Goal: Entertainment & Leisure: Consume media (video, audio)

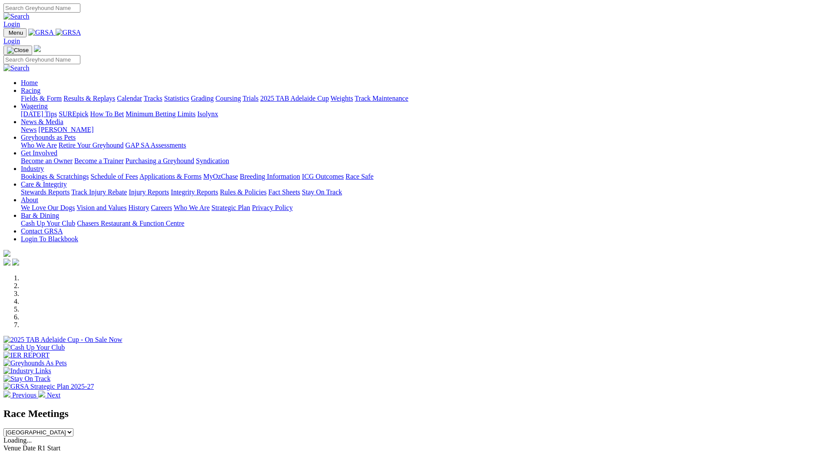
scroll to position [174, 0]
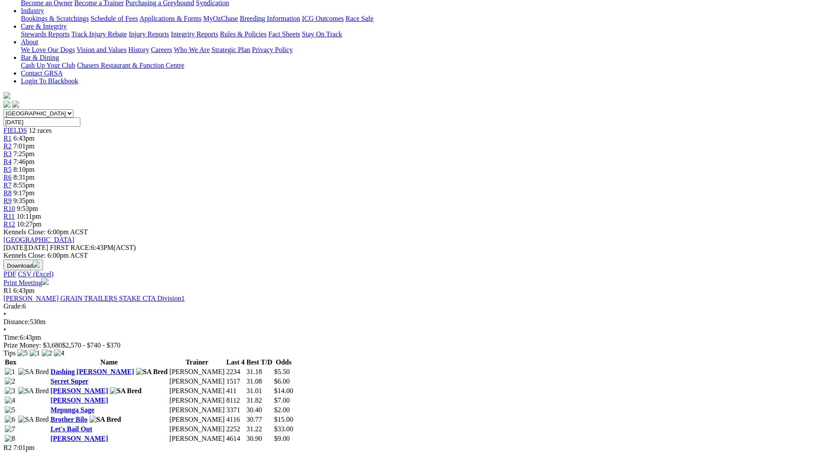
scroll to position [217, 0]
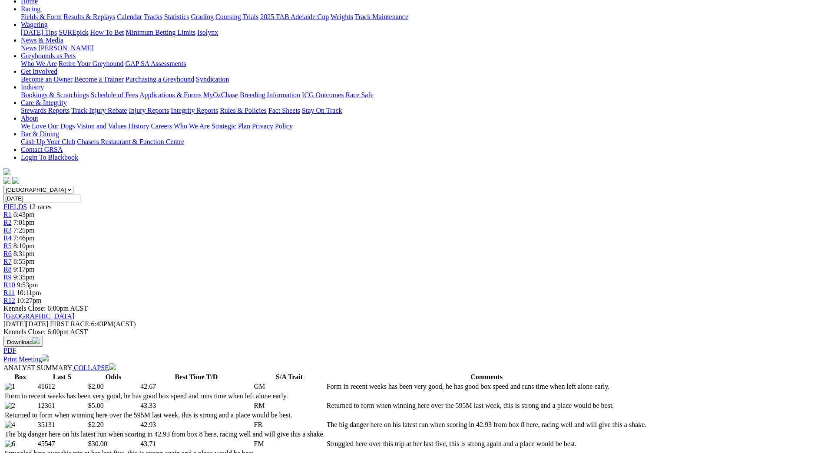
scroll to position [261, 0]
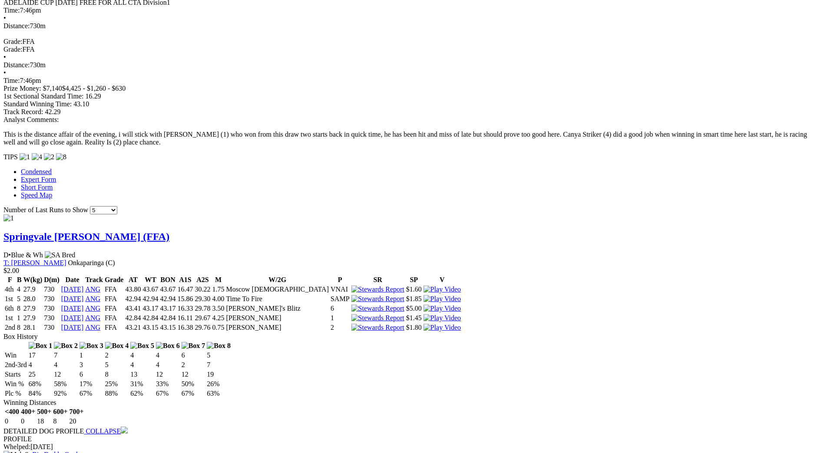
scroll to position [651, 0]
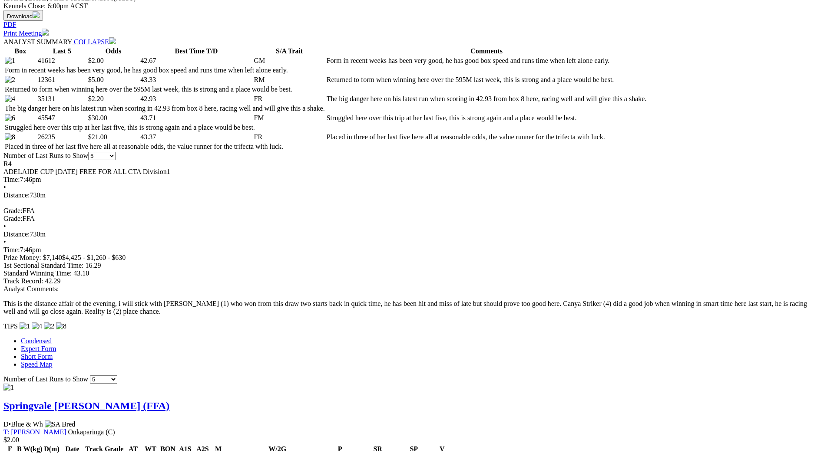
scroll to position [347, 0]
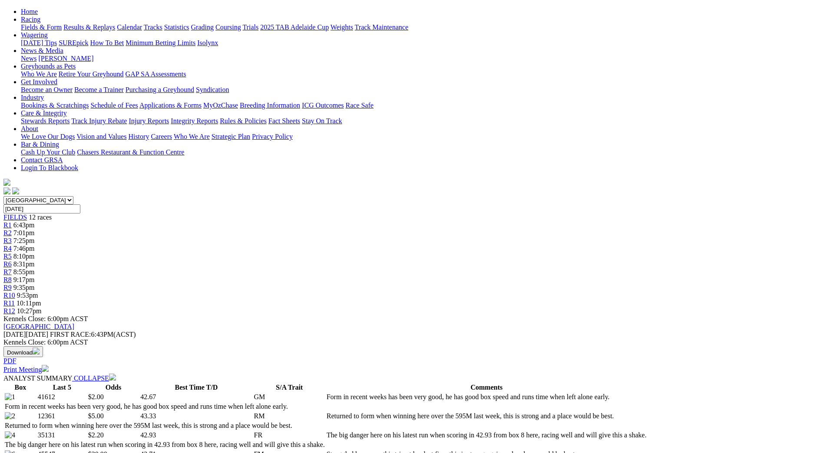
scroll to position [0, 0]
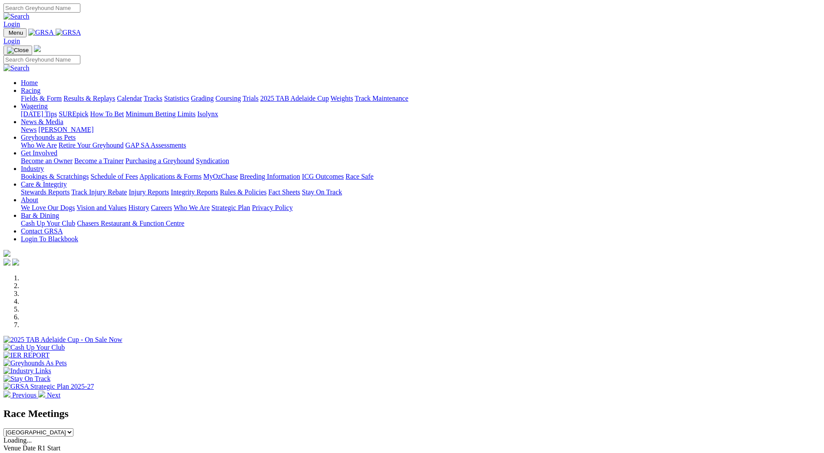
scroll to position [217, 0]
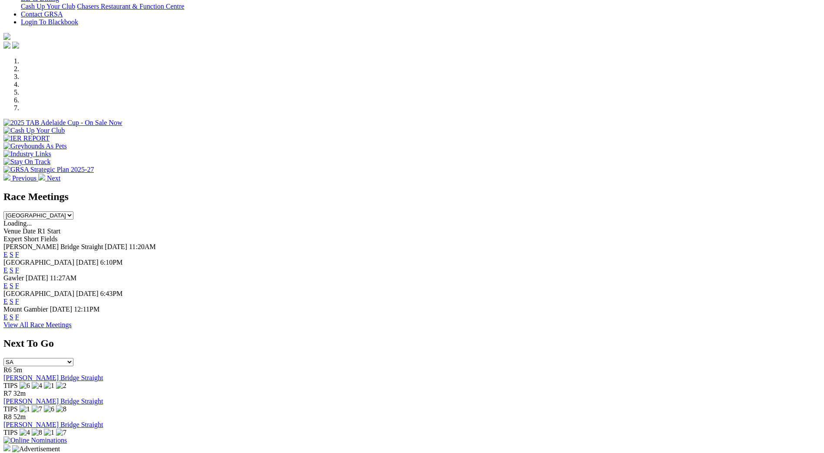
click at [19, 267] on link "F" at bounding box center [17, 270] width 4 height 7
